Goal: Check status: Check status

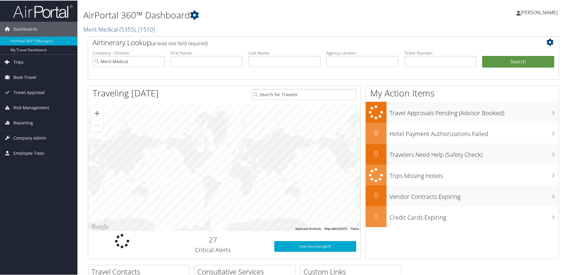
click at [19, 62] on span "Trips" at bounding box center [18, 61] width 10 height 15
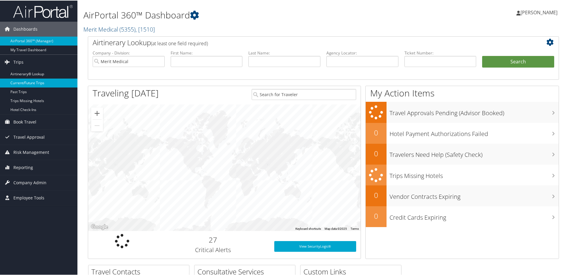
click at [28, 83] on link "Current/Future Trips" at bounding box center [38, 82] width 77 height 9
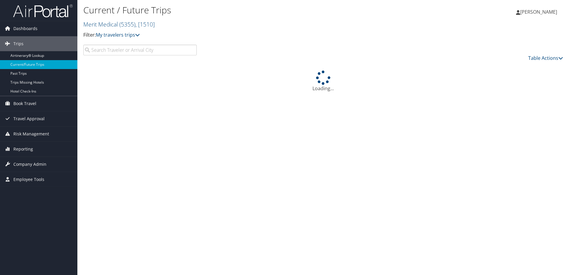
click at [130, 52] on input "search" at bounding box center [139, 50] width 113 height 11
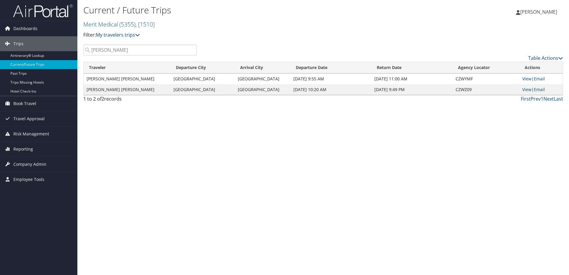
type input "adam smith"
